Goal: Information Seeking & Learning: Learn about a topic

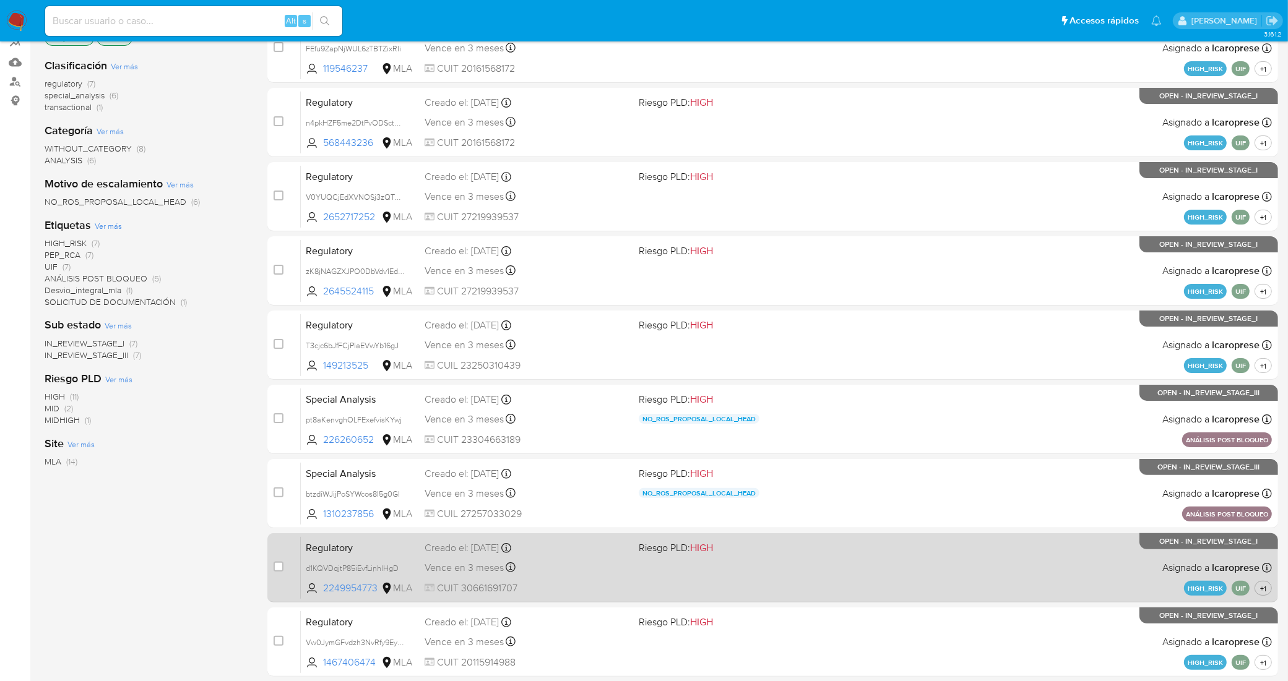
scroll to position [339, 0]
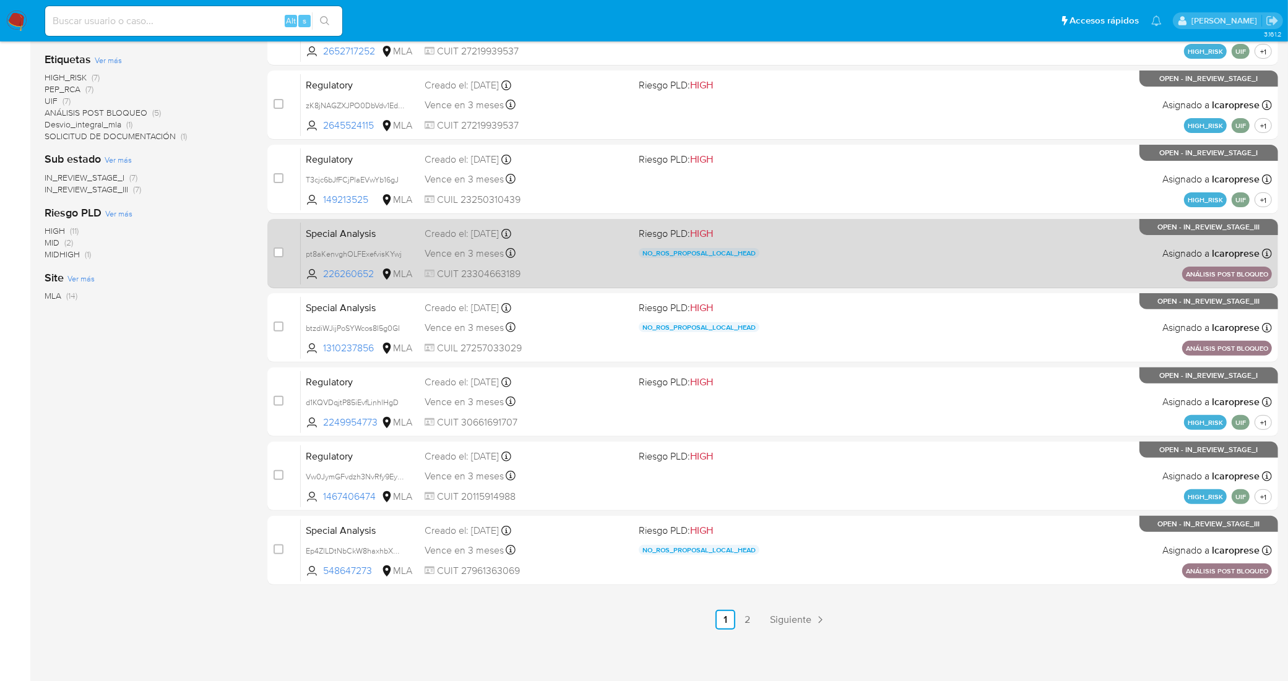
click at [794, 616] on span "Siguiente" at bounding box center [790, 620] width 41 height 10
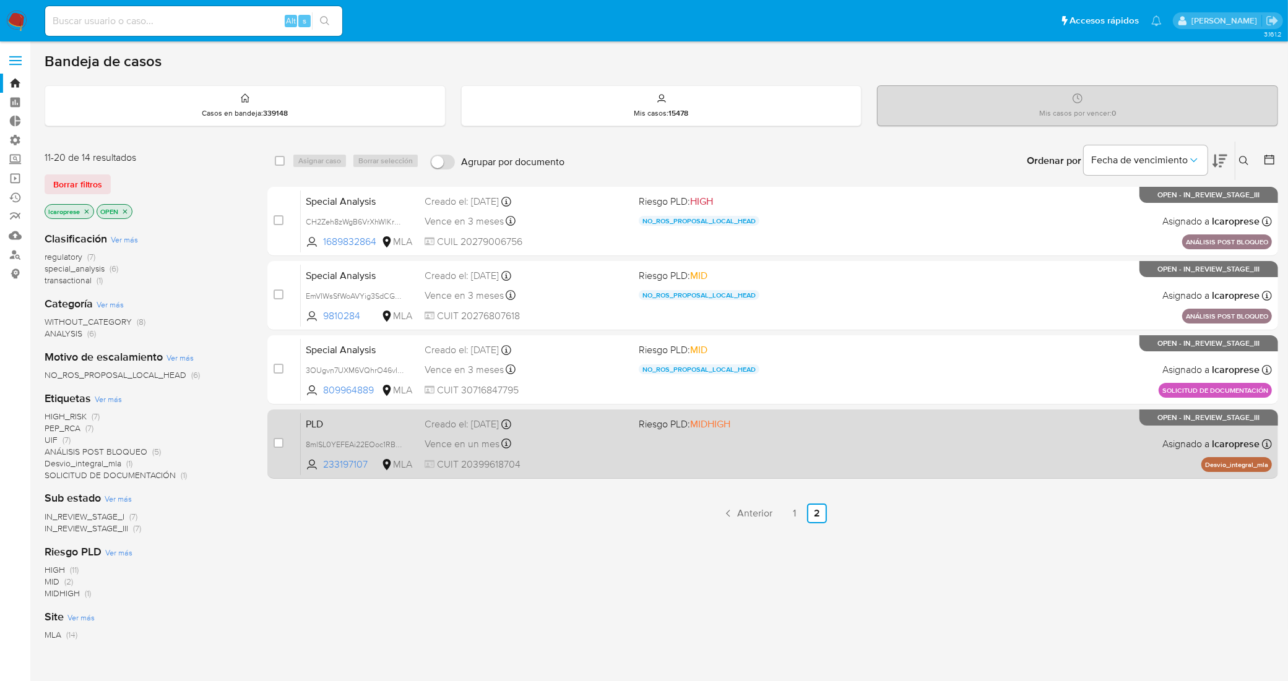
click at [571, 440] on div "Vence en un mes Vence el [DATE] 12:12:22" at bounding box center [527, 444] width 204 height 17
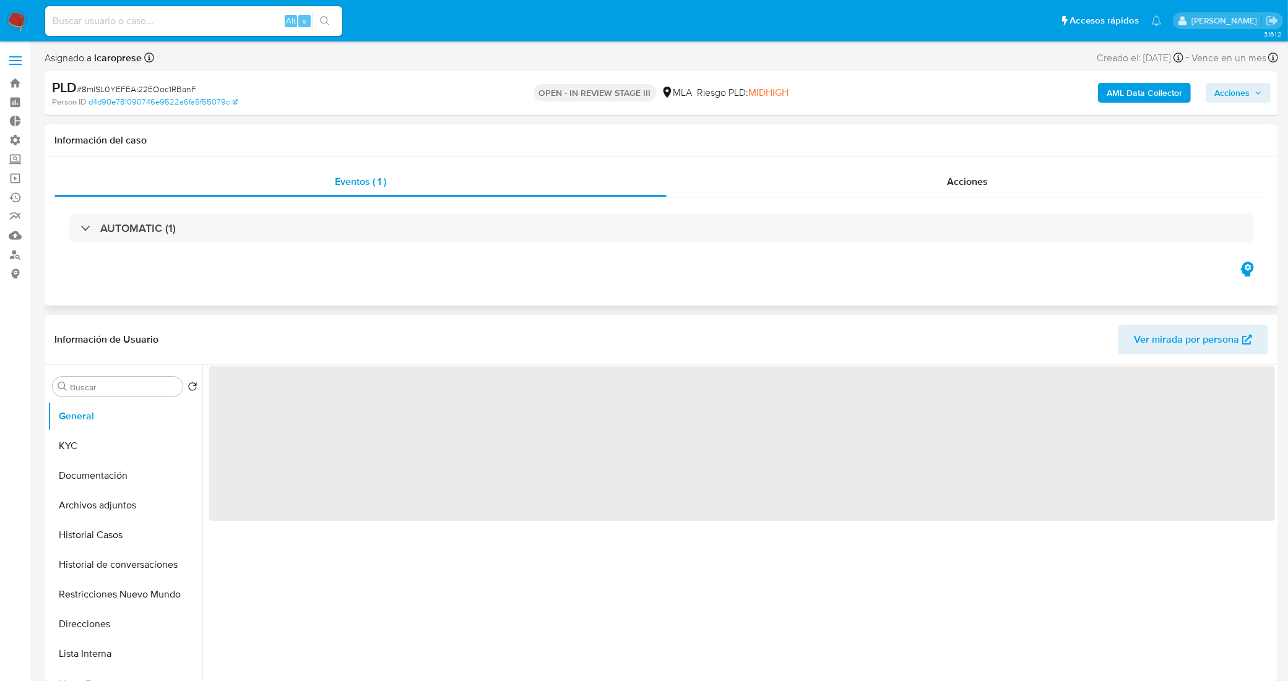
select select "10"
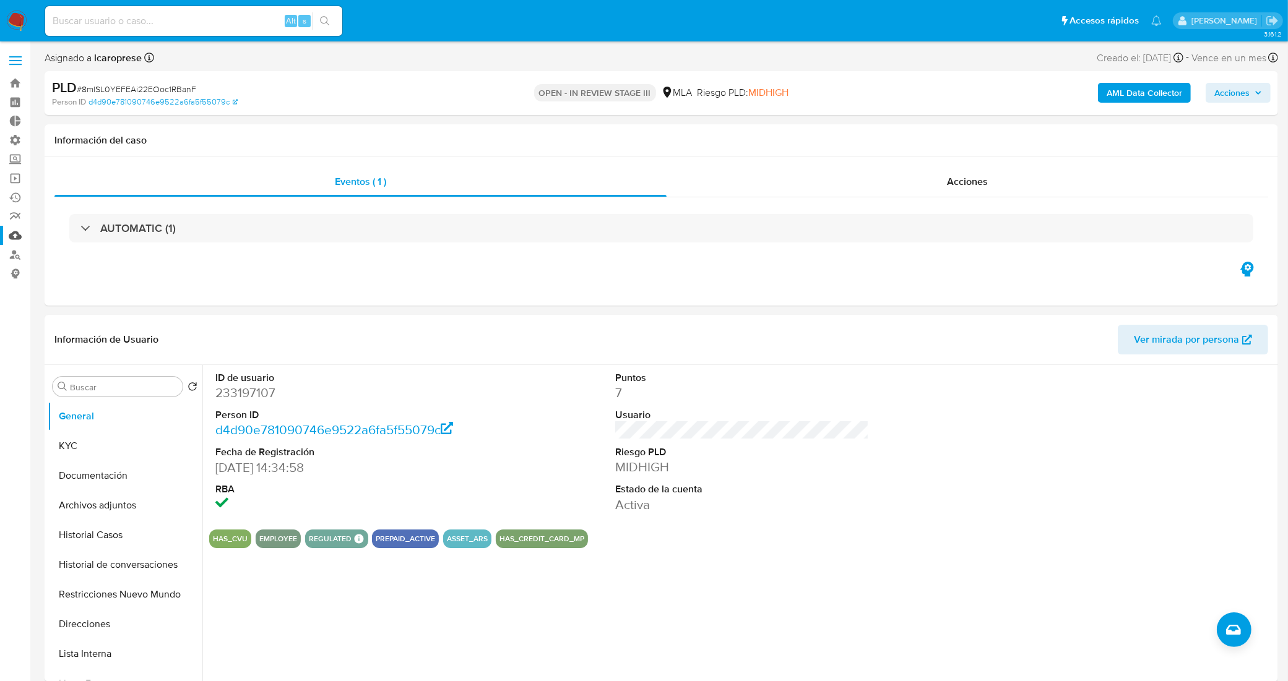
click at [15, 236] on link "Mulan" at bounding box center [73, 235] width 147 height 19
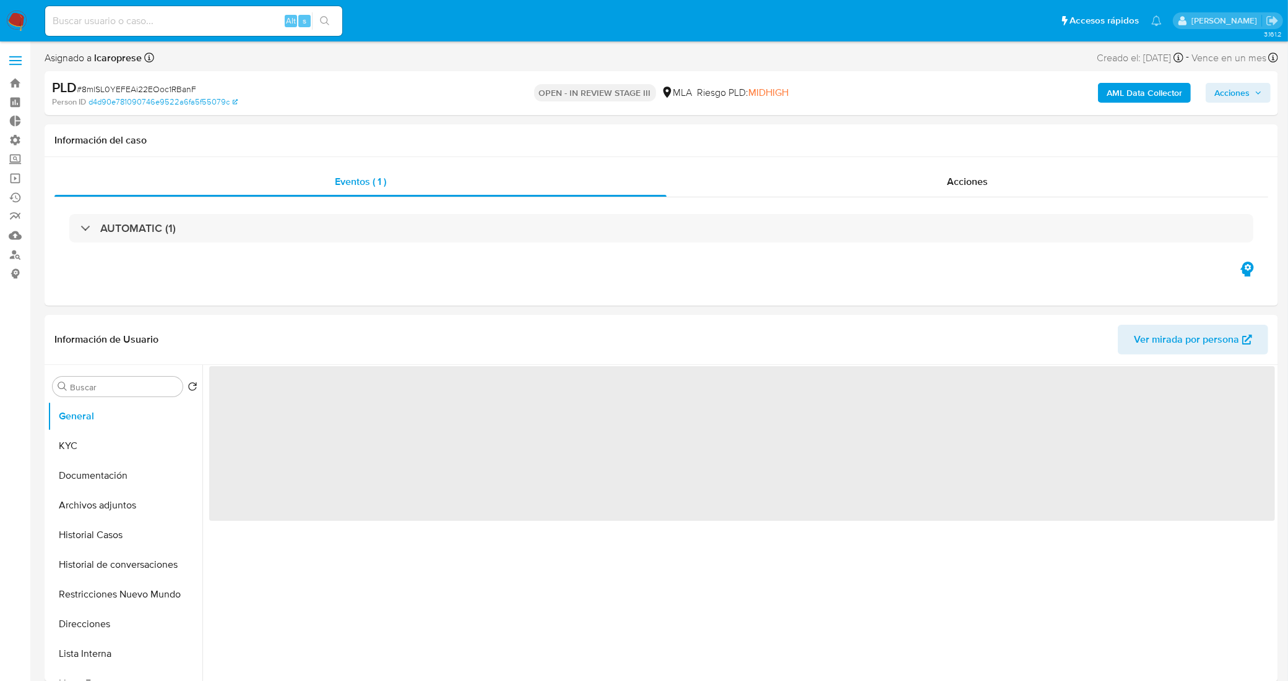
select select "10"
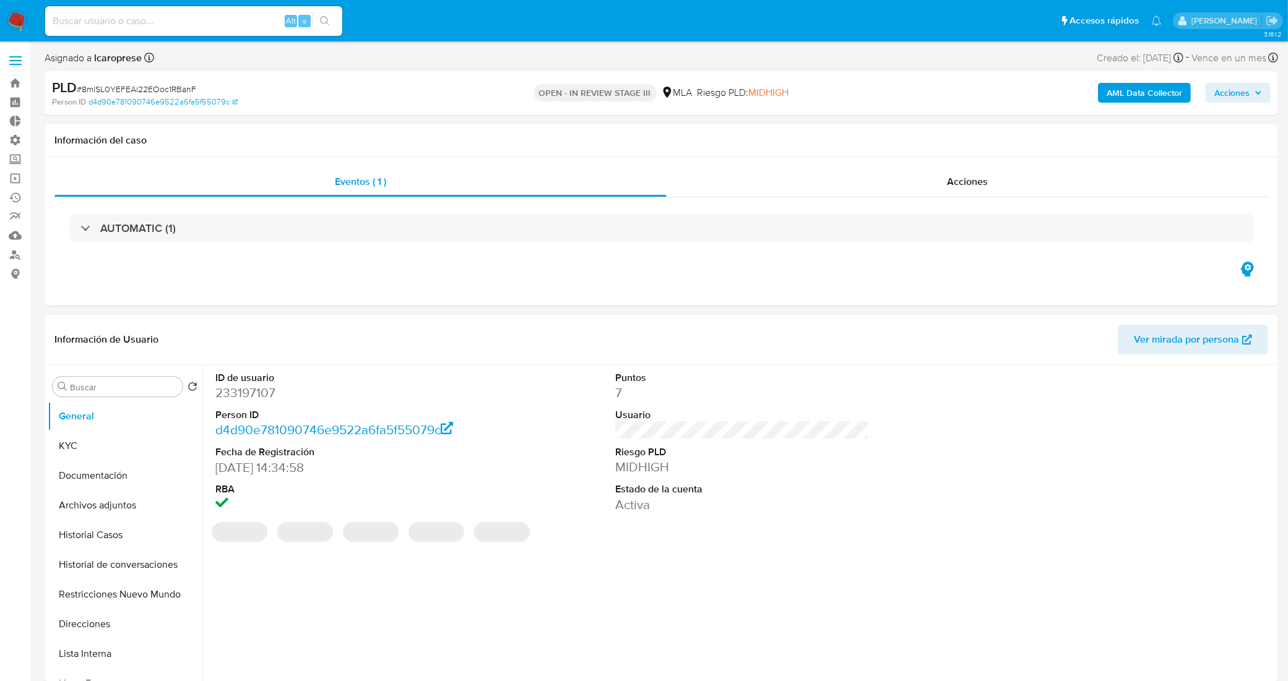
click at [257, 391] on dd "233197107" at bounding box center [342, 392] width 254 height 17
copy dd "233197107"
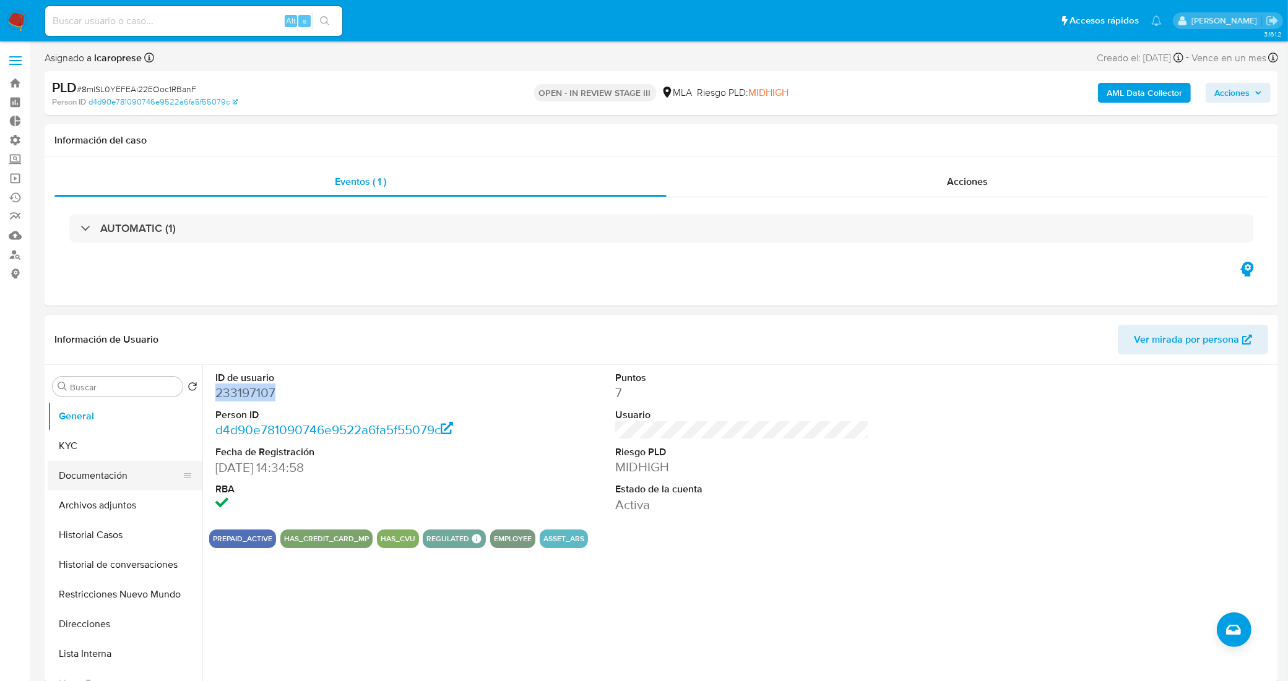
click at [121, 462] on ul "General KYC Documentación Archivos adjuntos Historial Casos Historial de conver…" at bounding box center [125, 541] width 155 height 279
click at [119, 469] on button "Documentación" at bounding box center [120, 476] width 145 height 30
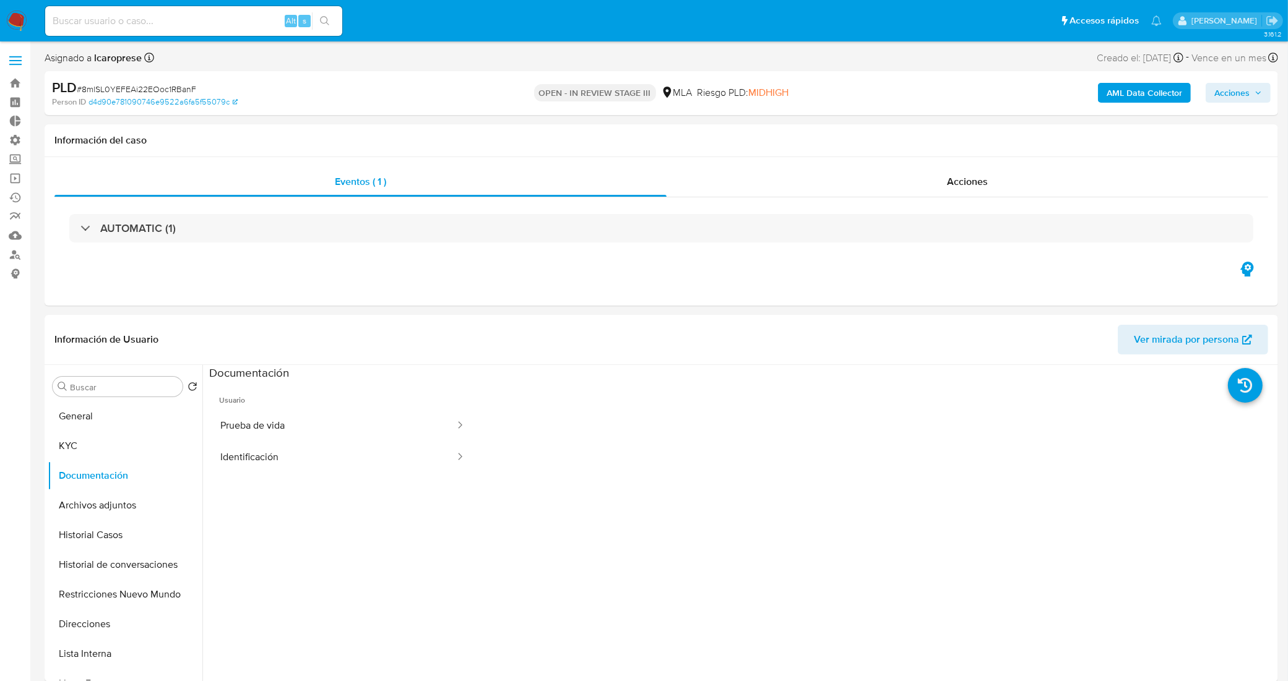
click at [369, 449] on button "Identificación" at bounding box center [332, 458] width 247 height 32
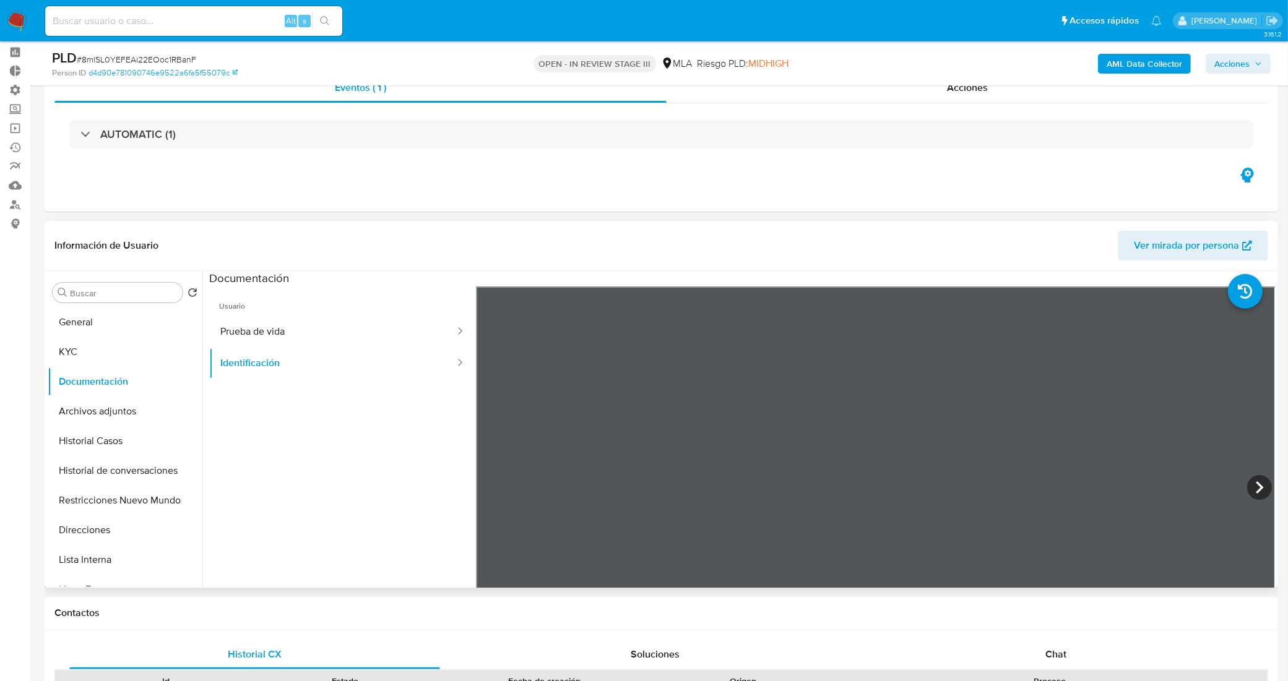
scroll to position [77, 0]
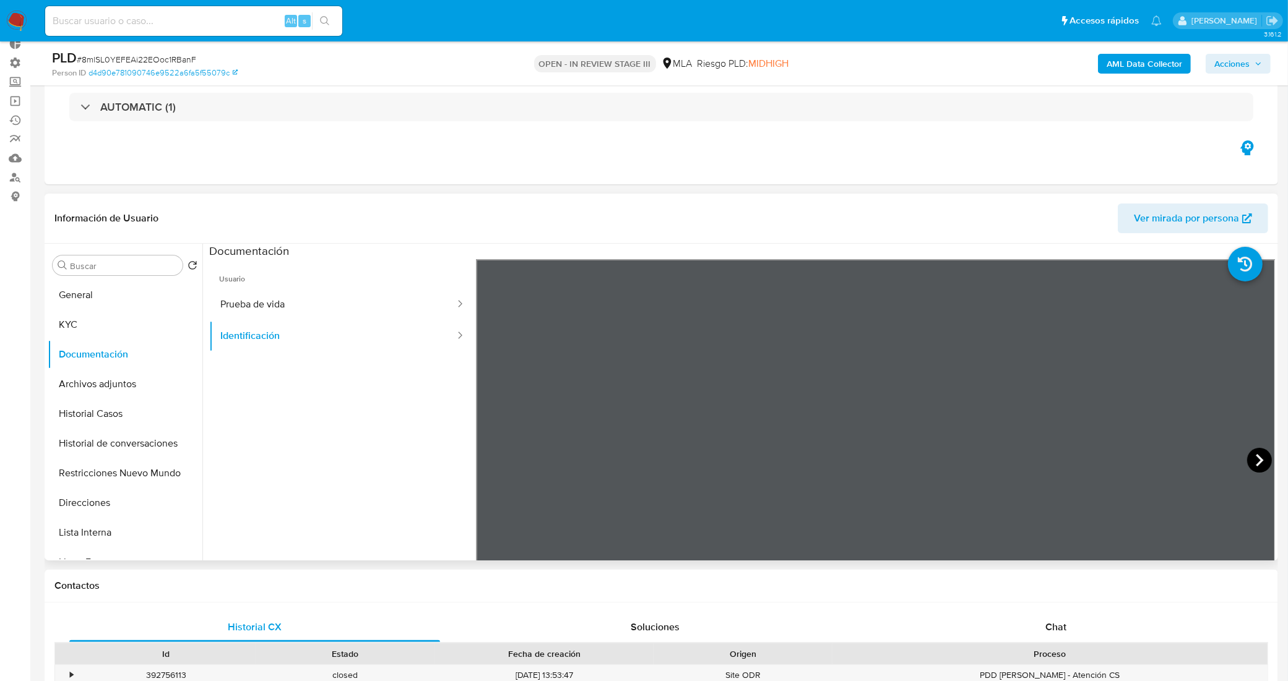
click at [1253, 459] on icon at bounding box center [1259, 460] width 25 height 25
click at [339, 304] on button "Prueba de vida" at bounding box center [332, 305] width 247 height 32
click at [84, 325] on button "KYC" at bounding box center [120, 325] width 145 height 30
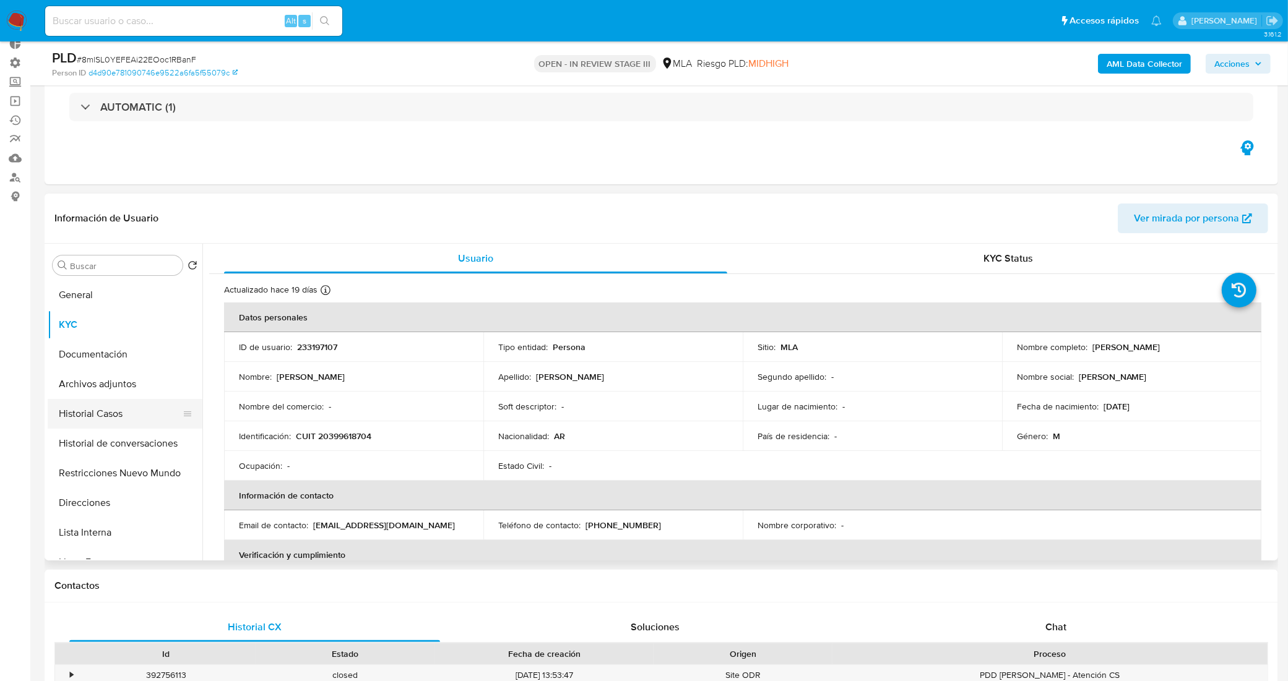
click at [110, 413] on button "Historial Casos" at bounding box center [120, 414] width 145 height 30
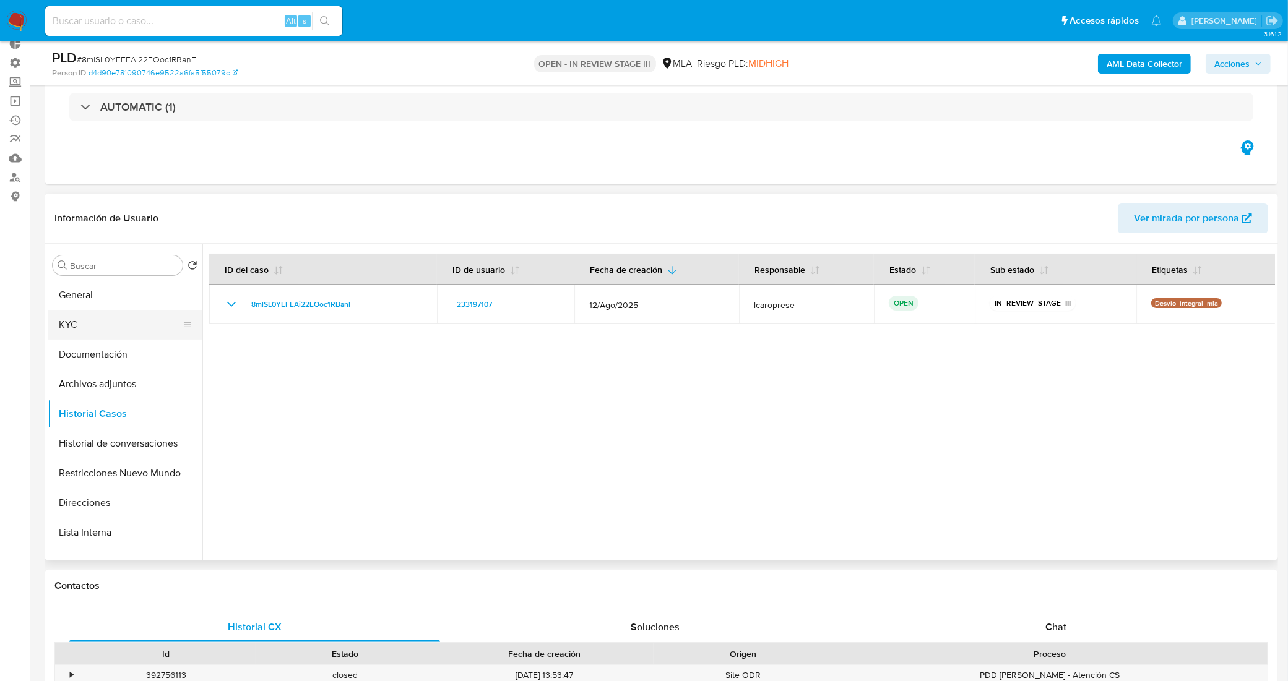
click at [118, 324] on button "KYC" at bounding box center [120, 325] width 145 height 30
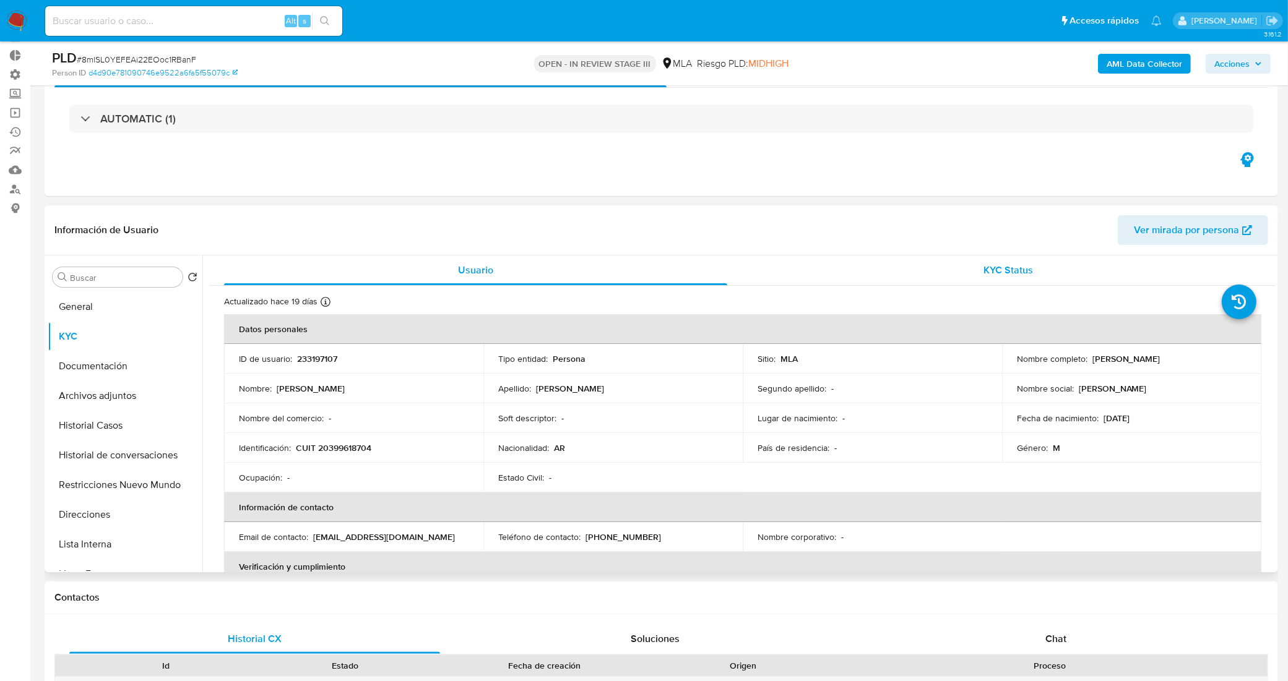
scroll to position [0, 0]
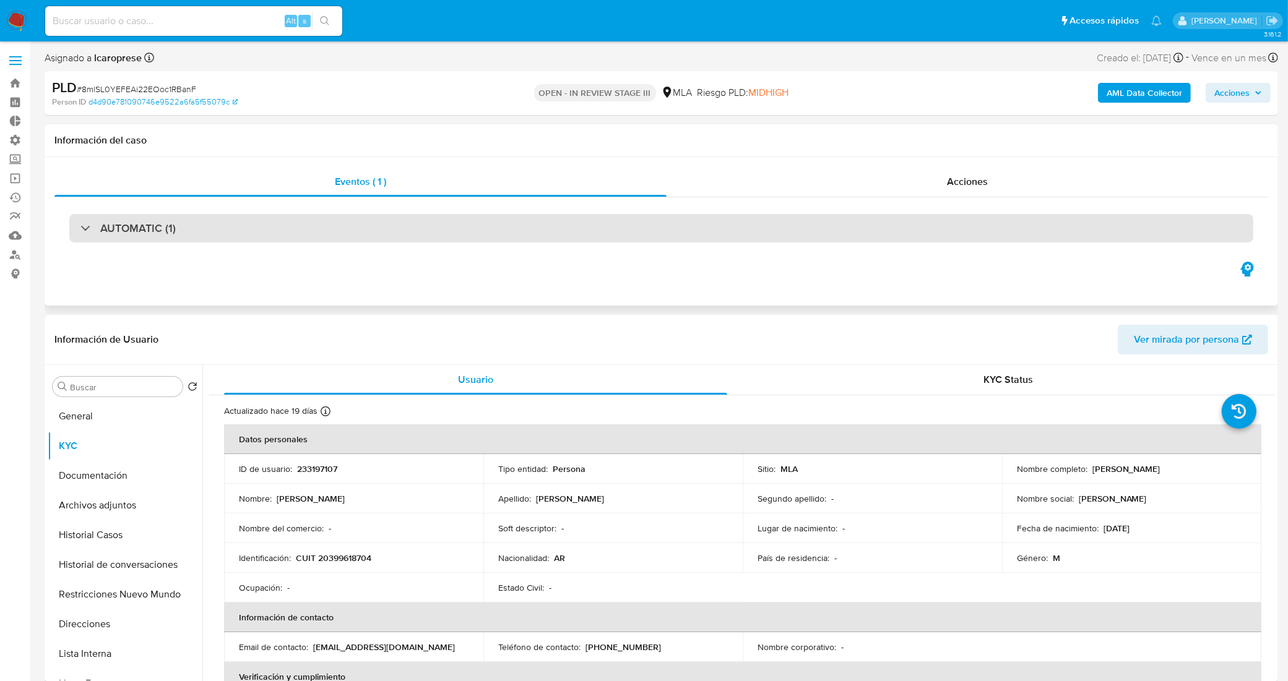
click at [824, 223] on div "AUTOMATIC (1)" at bounding box center [661, 228] width 1184 height 28
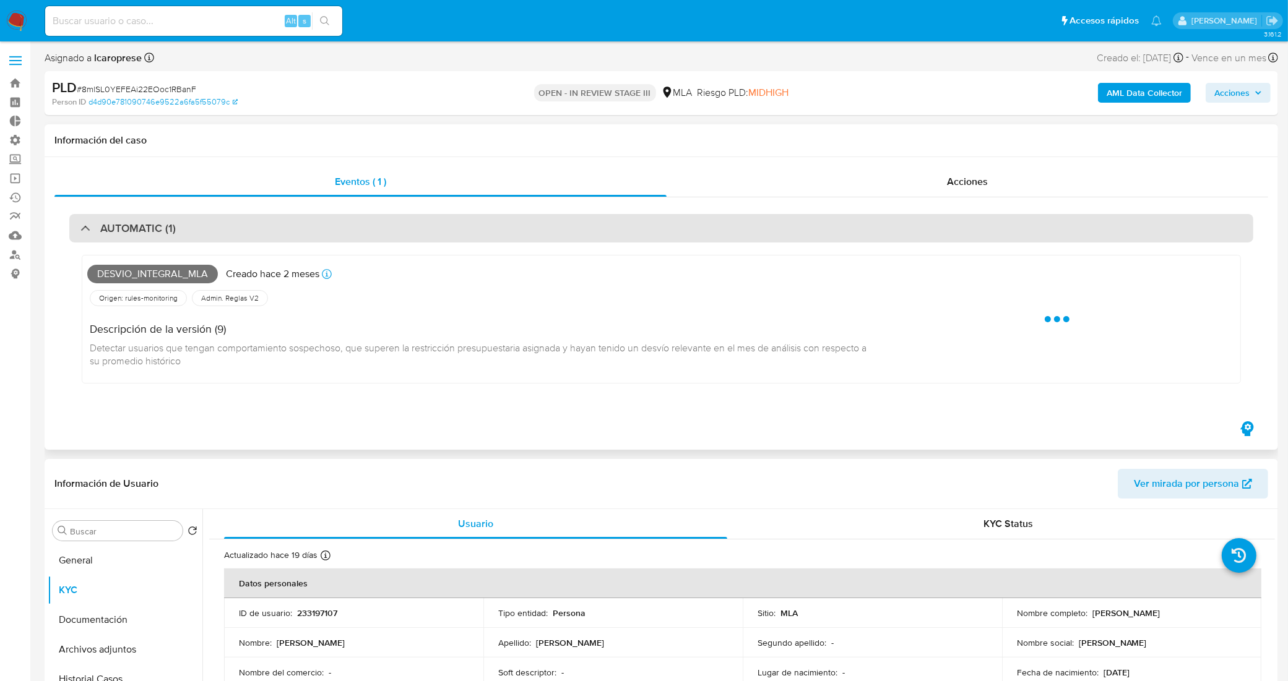
drag, startPoint x: 818, startPoint y: 229, endPoint x: 806, endPoint y: 220, distance: 15.0
click at [813, 227] on div "AUTOMATIC (1)" at bounding box center [661, 228] width 1184 height 28
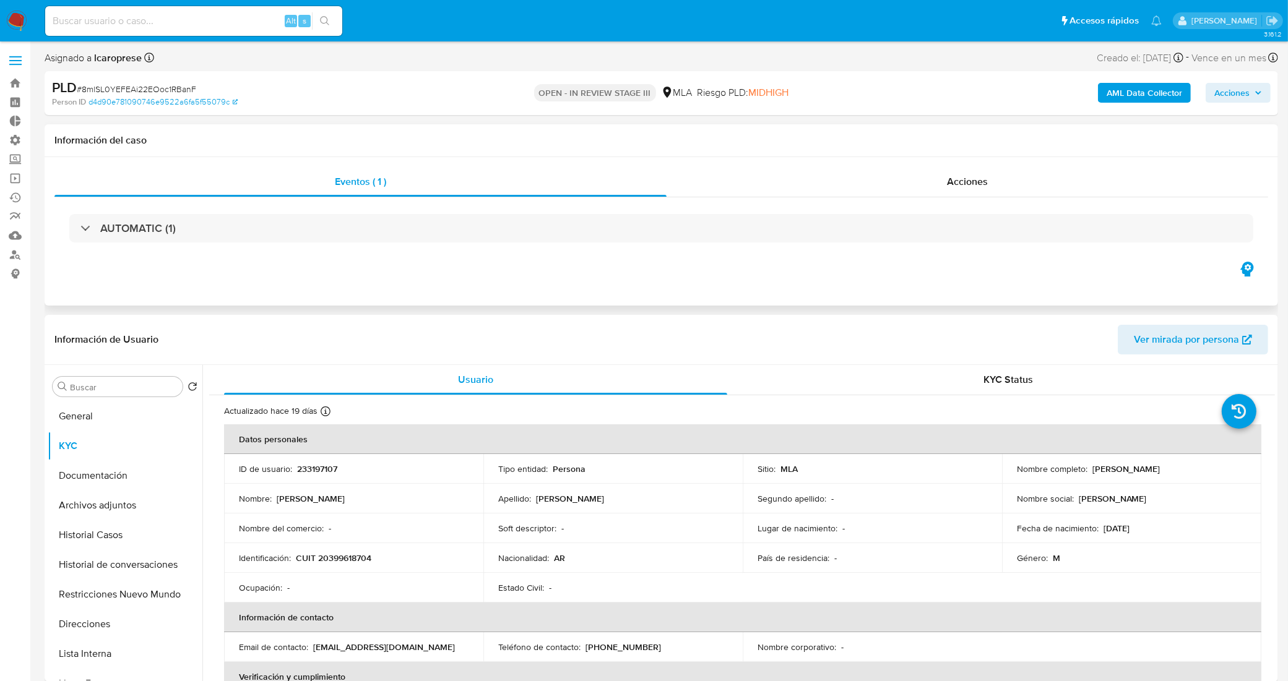
click at [777, 212] on div "AUTOMATIC (1)" at bounding box center [661, 228] width 1214 height 62
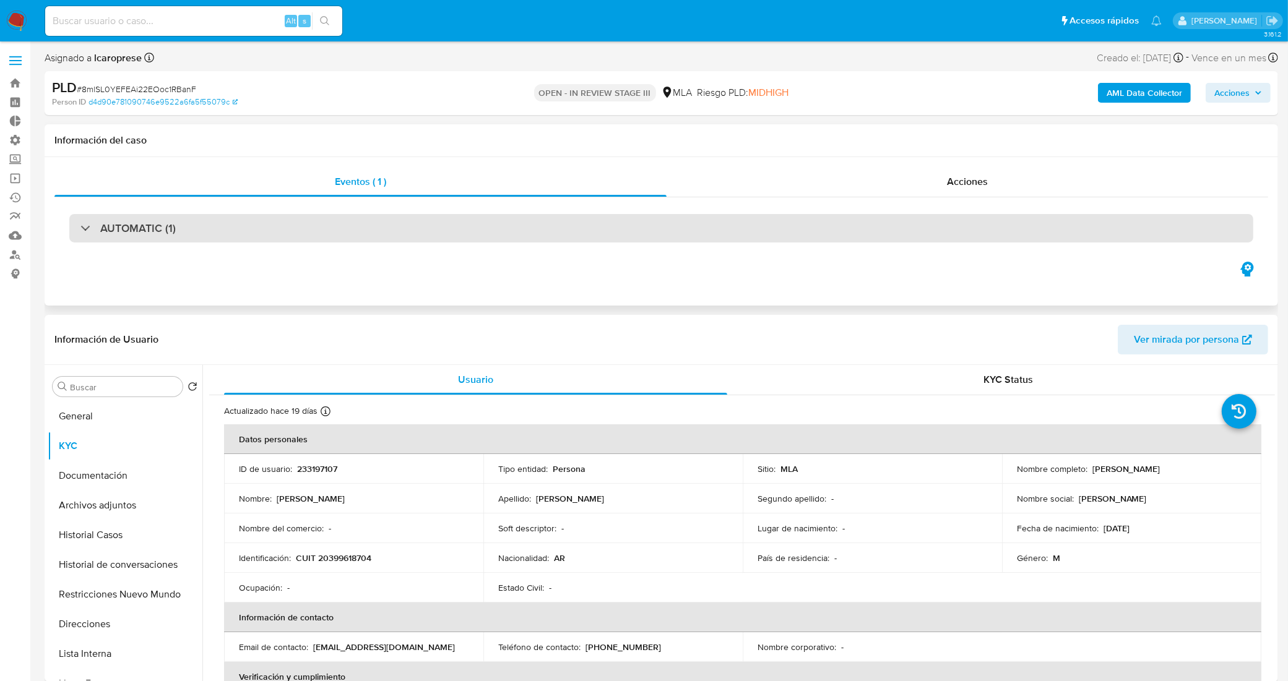
click at [772, 220] on div "AUTOMATIC (1)" at bounding box center [661, 228] width 1184 height 28
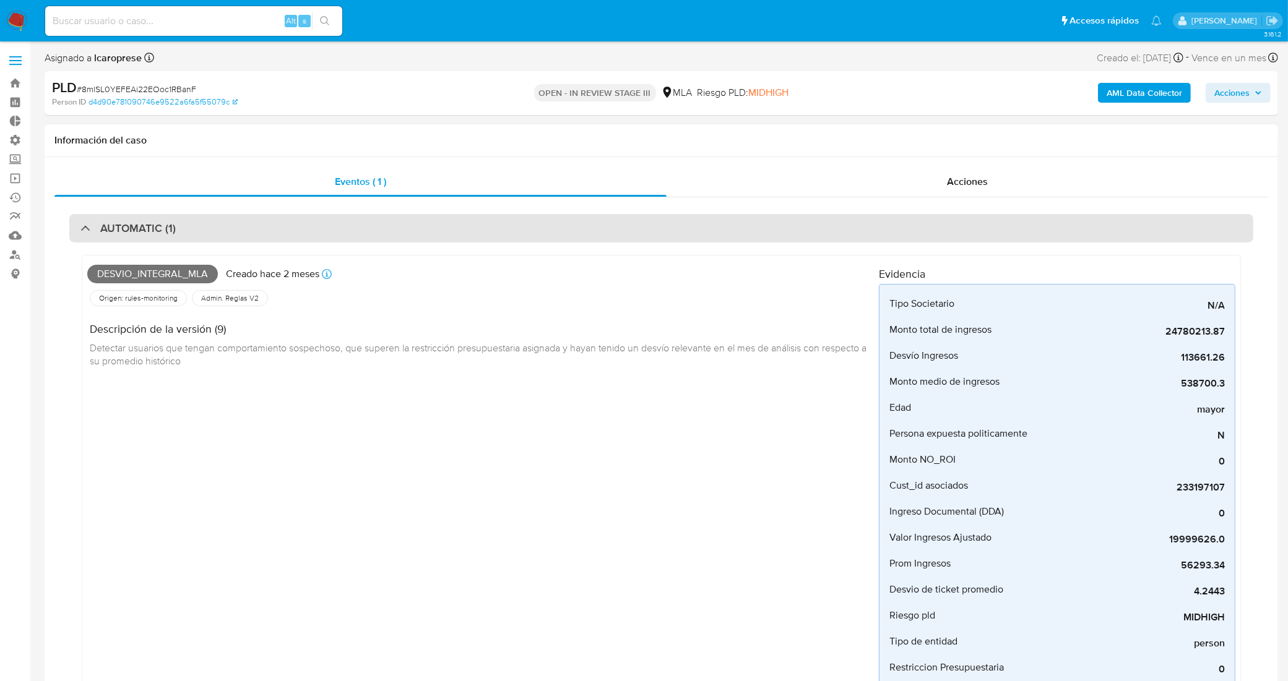
click at [372, 221] on div "AUTOMATIC (1)" at bounding box center [661, 228] width 1184 height 28
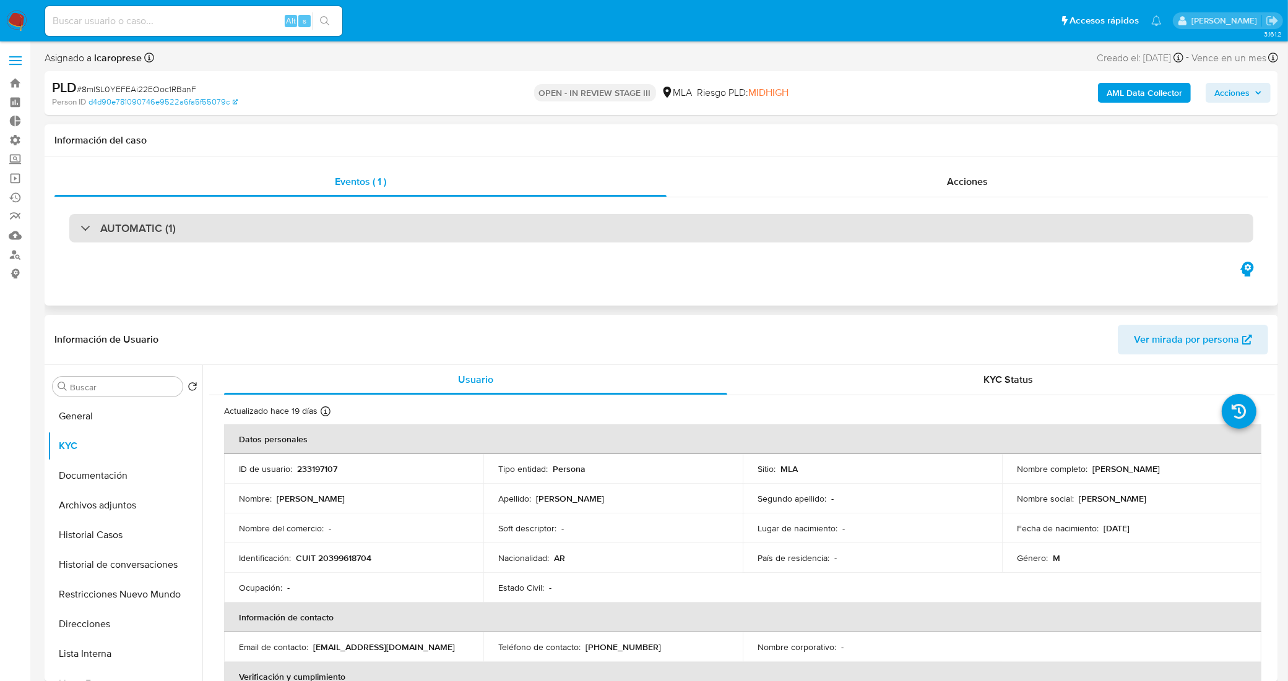
click at [372, 221] on div "AUTOMATIC (1)" at bounding box center [661, 228] width 1184 height 28
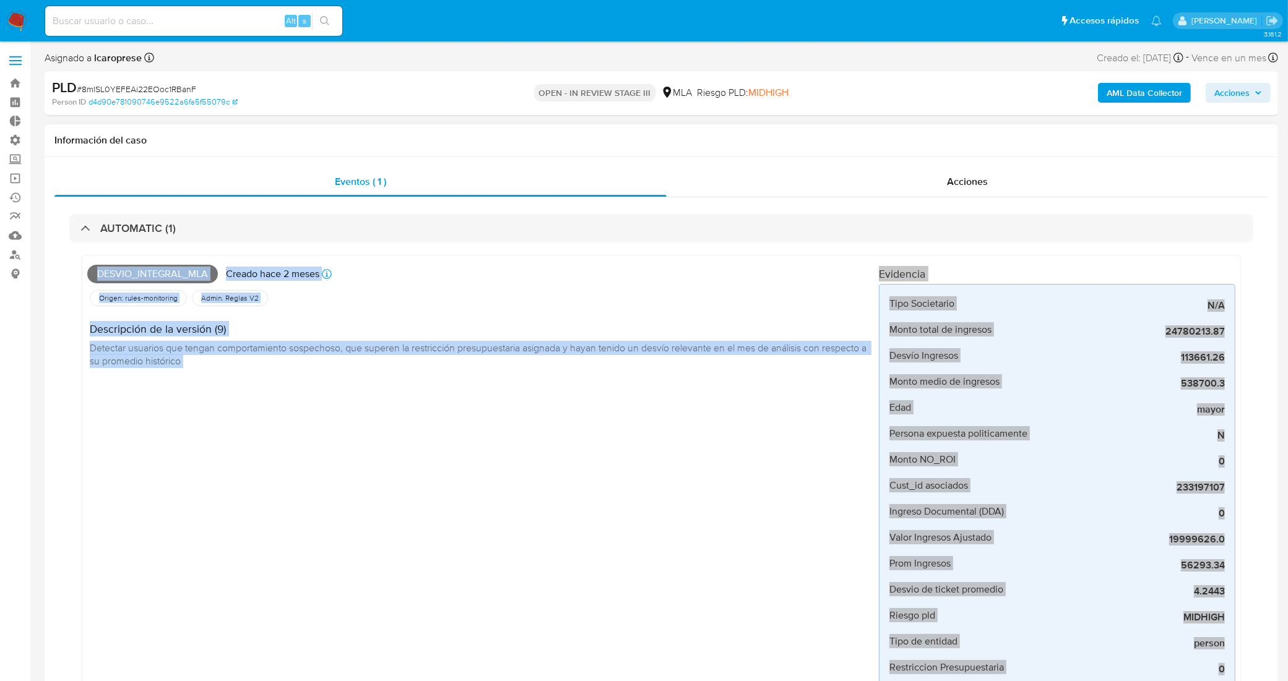
click at [784, 519] on div "Desvio_integral_mla Creado hace 2 meses Creado: 12/08/2025 12:12:22 Origen: rul…" at bounding box center [483, 500] width 792 height 479
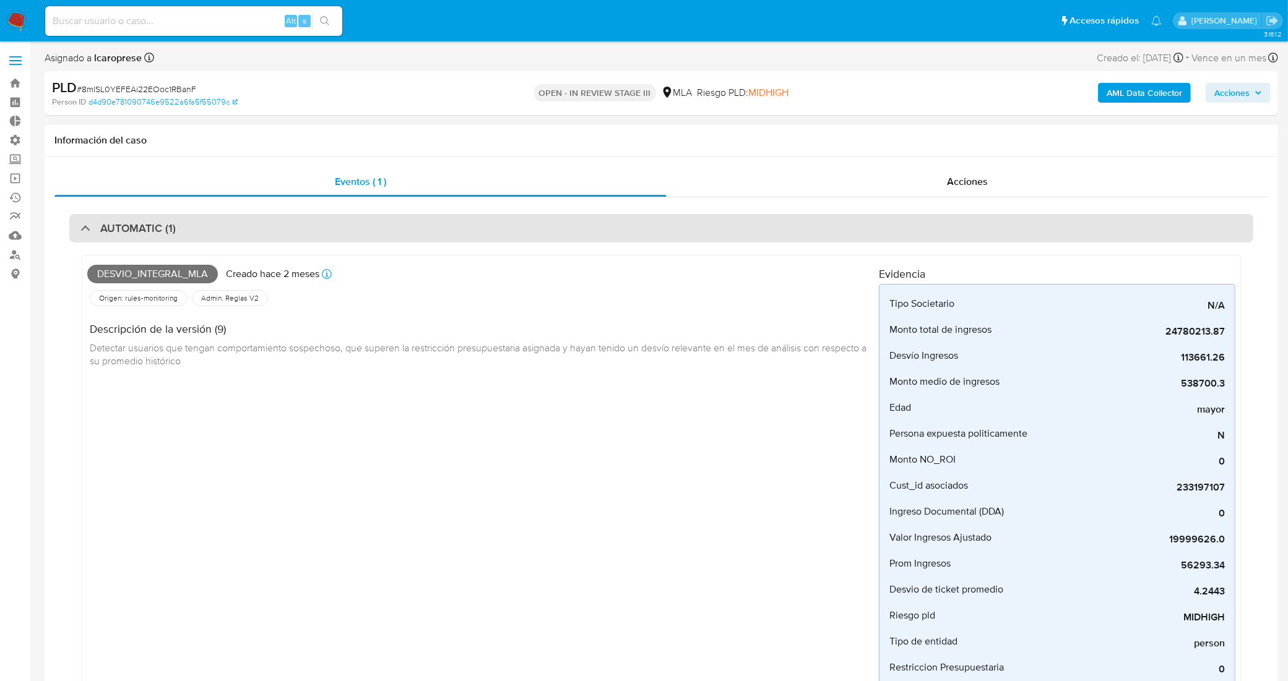
click at [257, 223] on div "AUTOMATIC (1)" at bounding box center [661, 228] width 1184 height 28
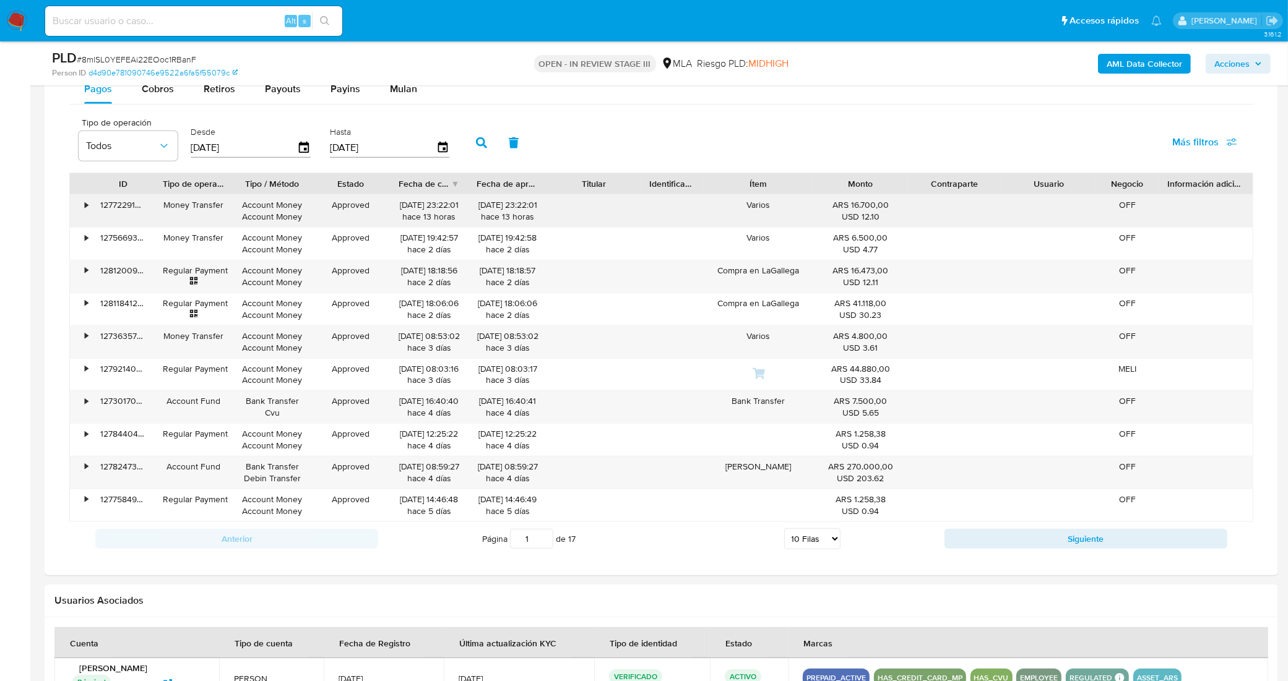
scroll to position [851, 0]
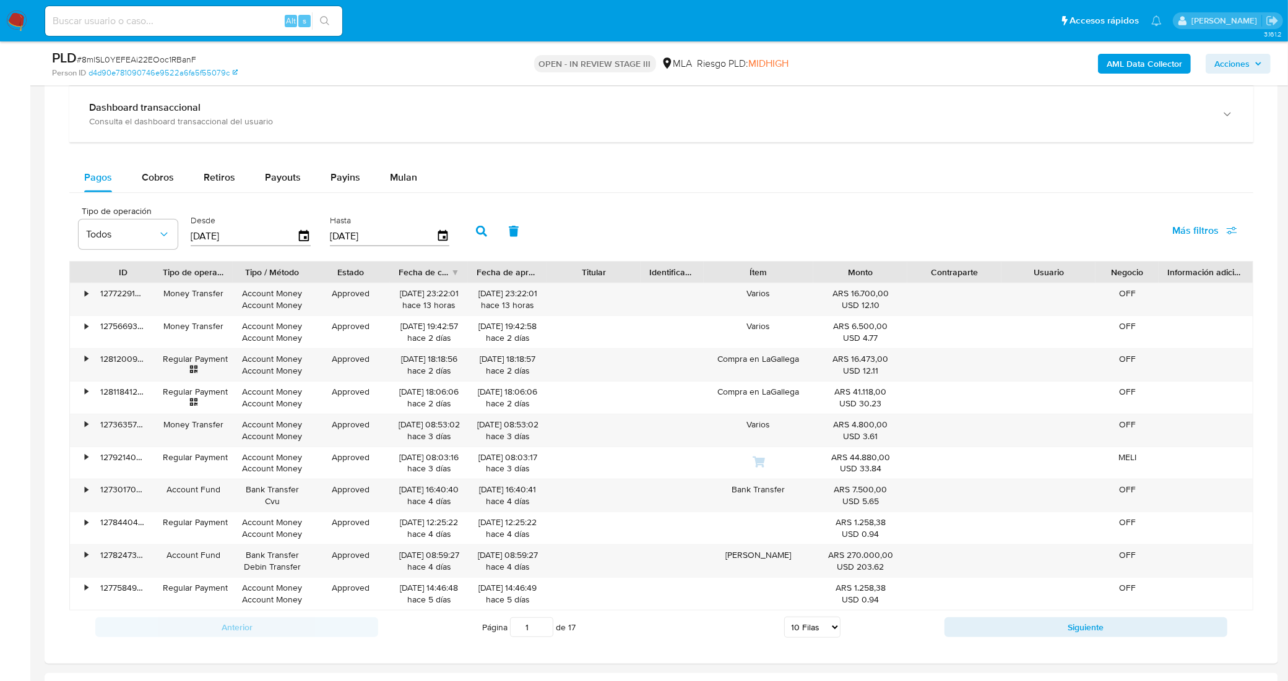
drag, startPoint x: 528, startPoint y: 634, endPoint x: 516, endPoint y: 633, distance: 12.5
click at [516, 633] on input "1" at bounding box center [531, 628] width 43 height 20
click at [454, 641] on div "Información de Usuario Ver mirada por persona Buscar Volver al orden por defect…" at bounding box center [661, 286] width 1233 height 1732
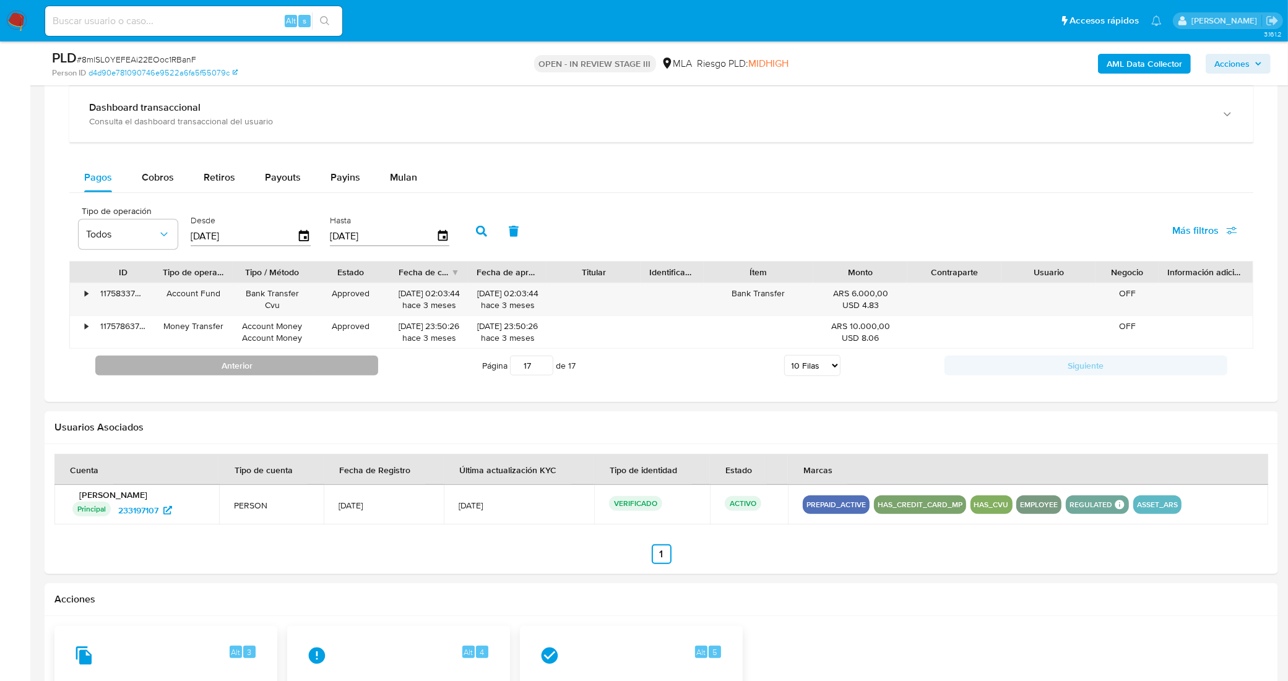
click at [275, 376] on button "Anterior" at bounding box center [236, 366] width 283 height 20
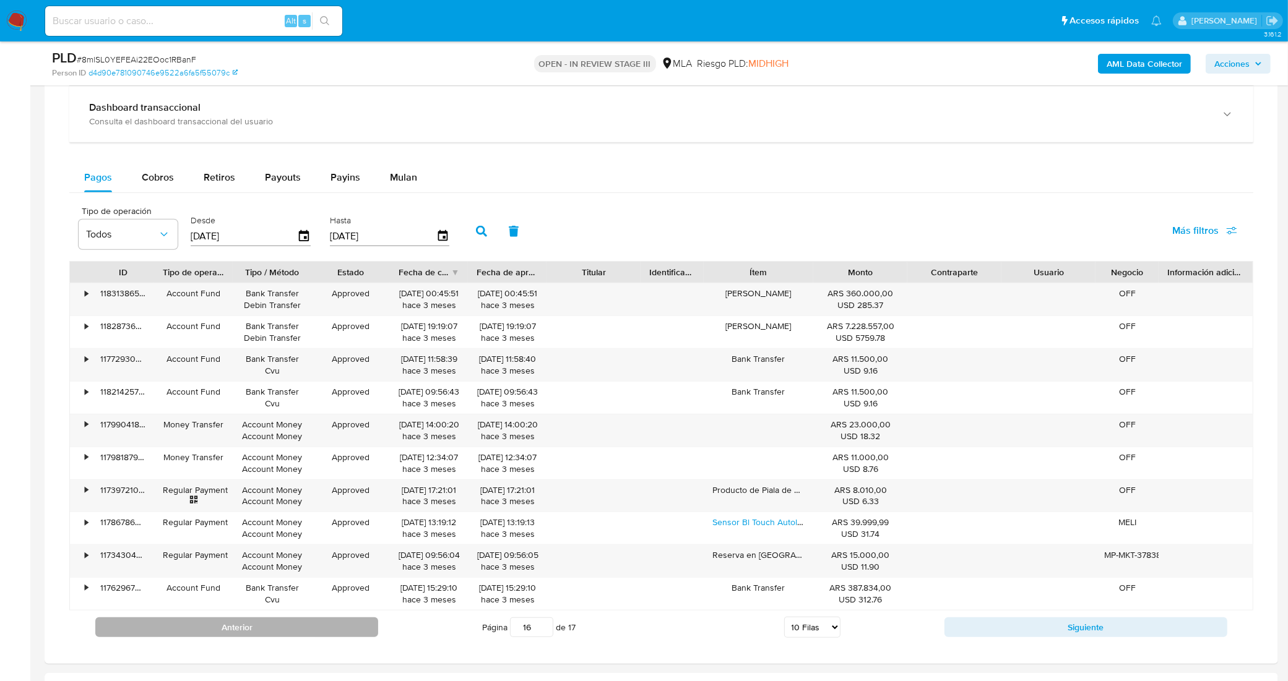
click at [357, 633] on button "Anterior" at bounding box center [236, 628] width 283 height 20
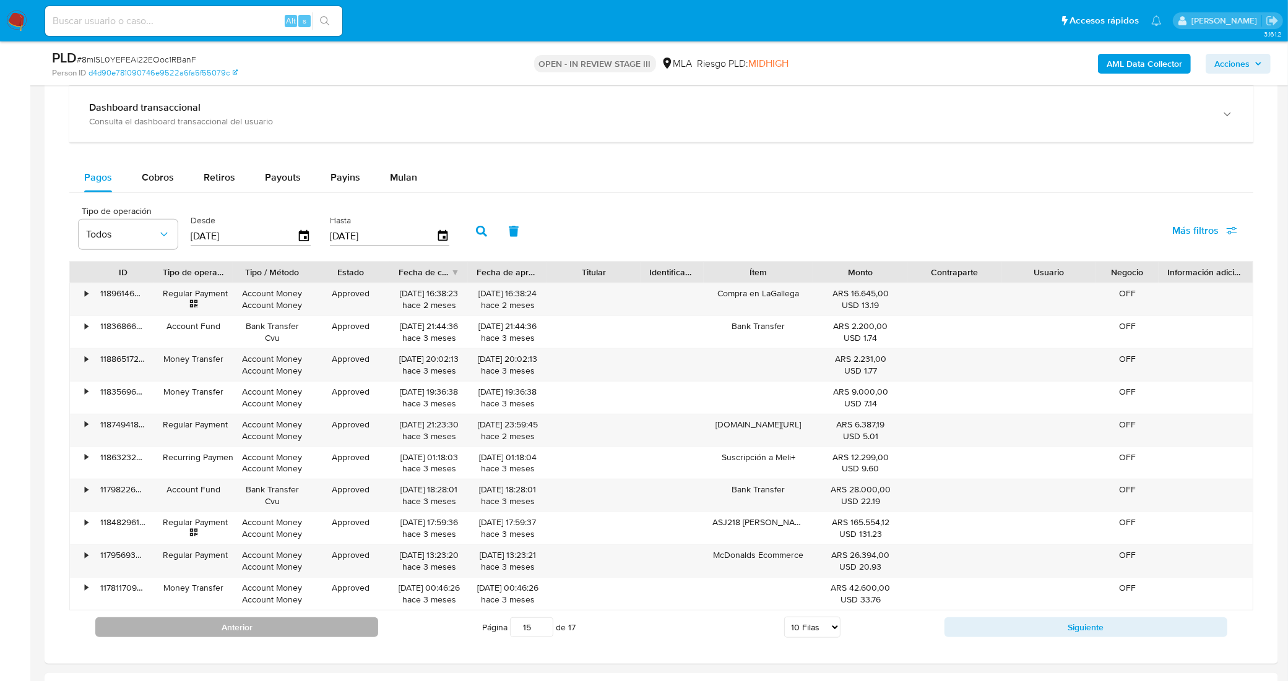
click at [360, 629] on button "Anterior" at bounding box center [236, 628] width 283 height 20
type input "14"
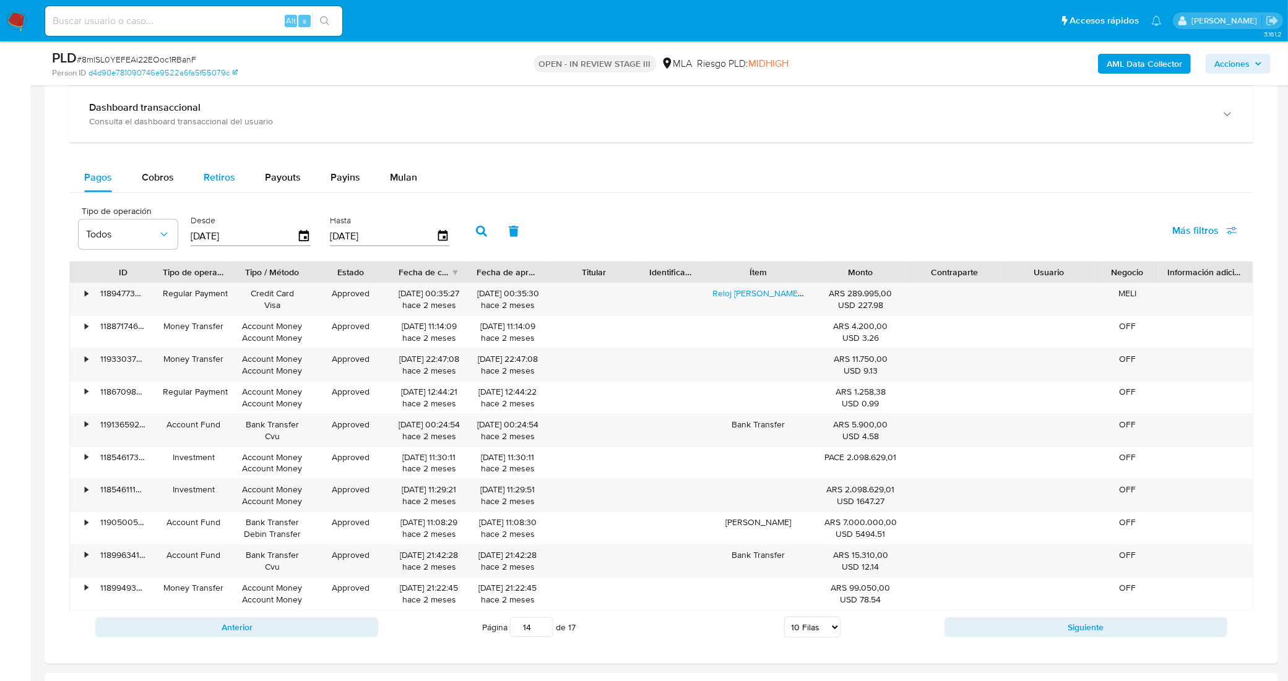
click at [231, 174] on span "Retiros" at bounding box center [220, 177] width 32 height 14
select select "10"
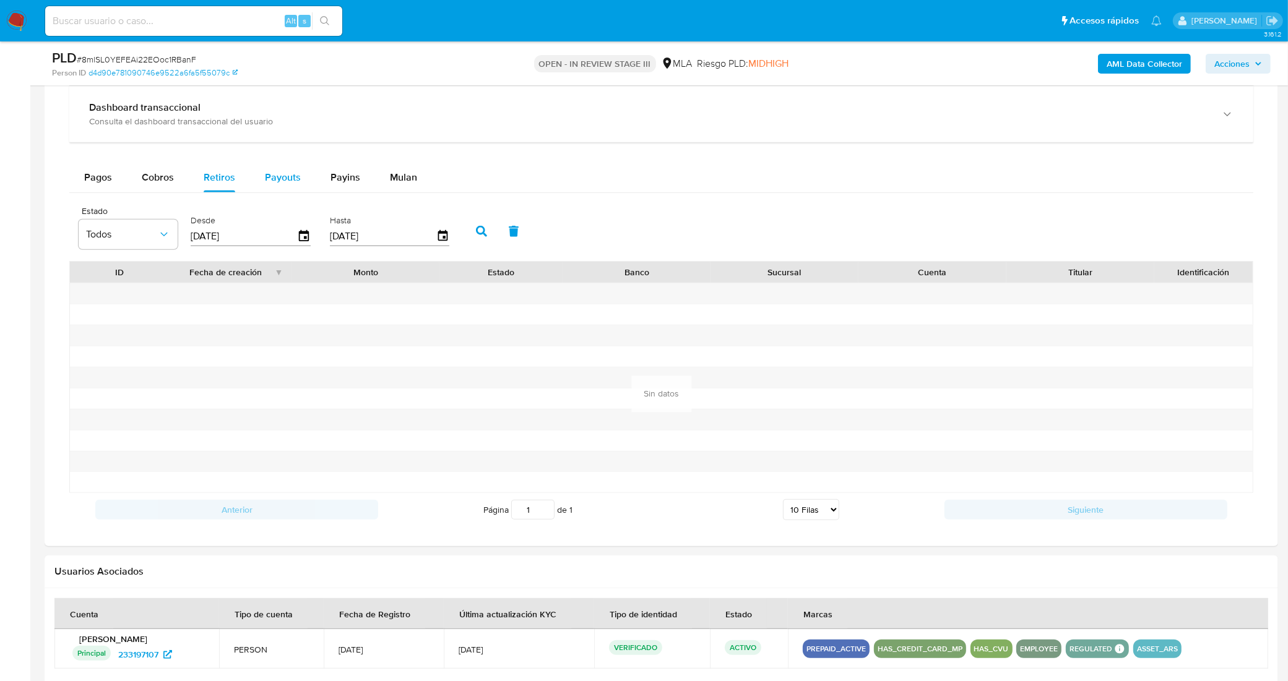
click at [295, 183] on span "Payouts" at bounding box center [283, 177] width 36 height 14
select select "10"
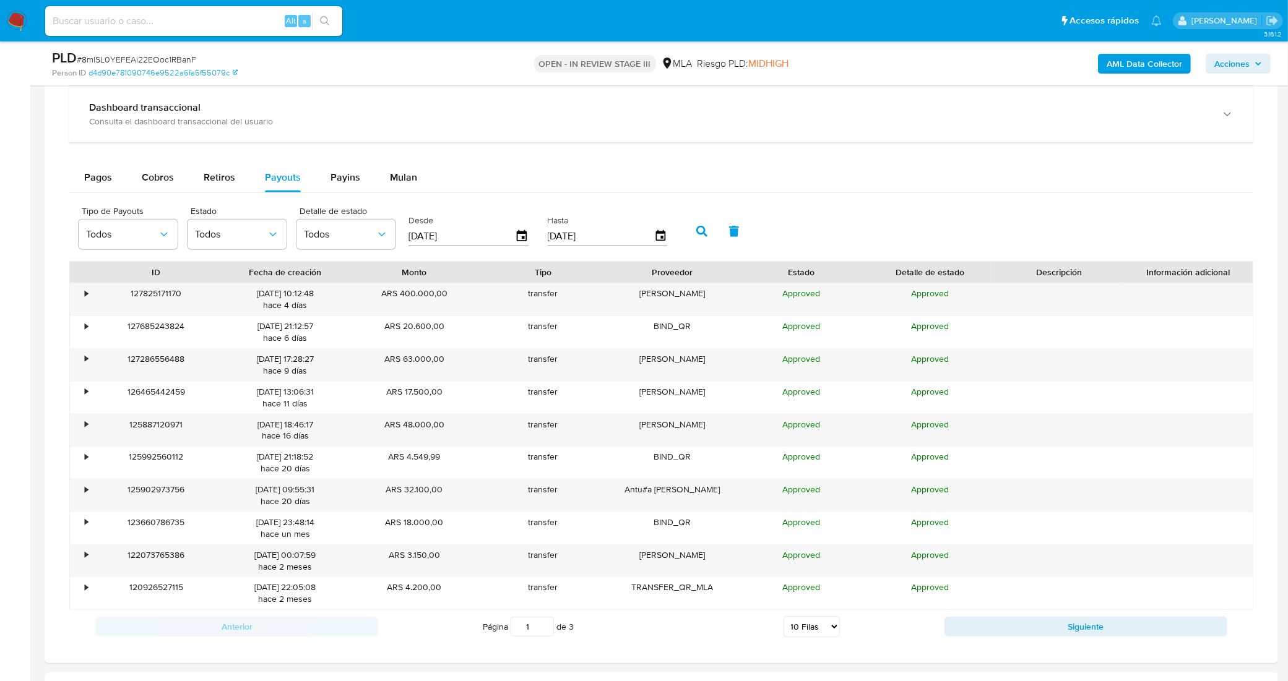
click at [935, 647] on div "Transaccionalidad Consulta el resumen de los movimientos del usuario Informació…" at bounding box center [661, 313] width 1214 height 680
click at [961, 634] on button "Siguiente" at bounding box center [1085, 627] width 283 height 20
type input "2"
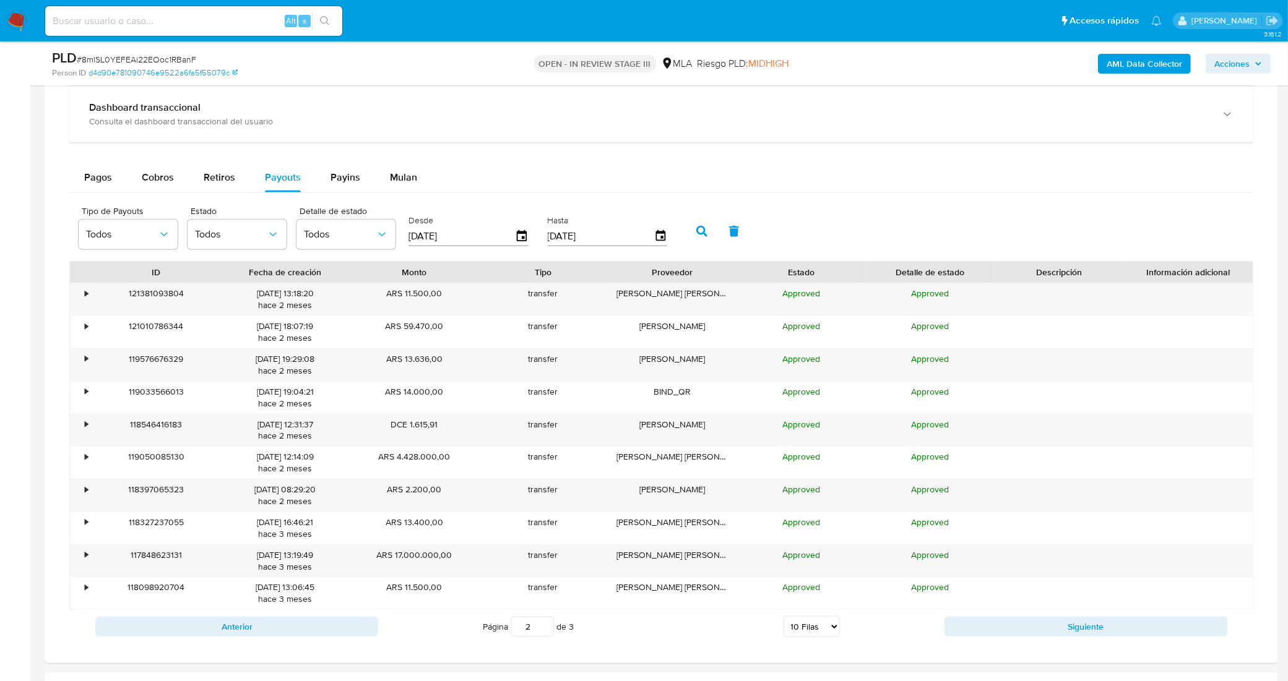
click at [853, 221] on div "Tipo de Payouts Todos Estado Todos Detalle de estado Todos Desde 05/07/2025 Has…" at bounding box center [661, 230] width 1184 height 62
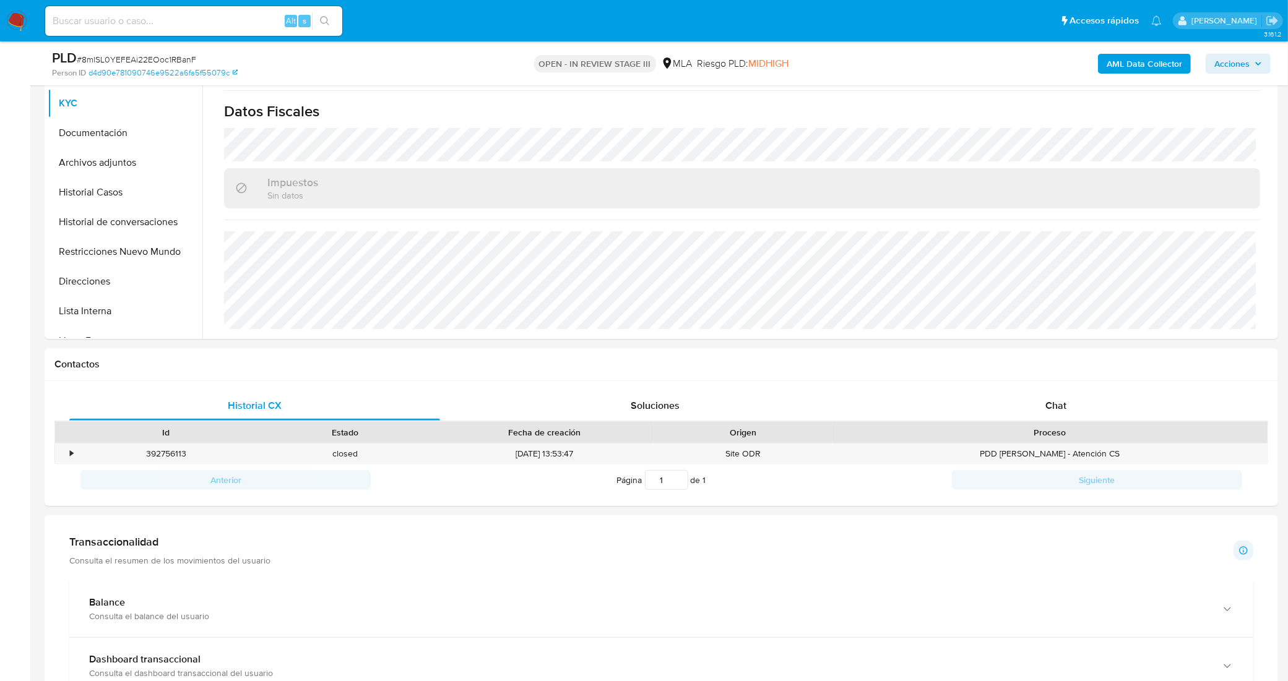
scroll to position [0, 0]
